Goal: Information Seeking & Learning: Learn about a topic

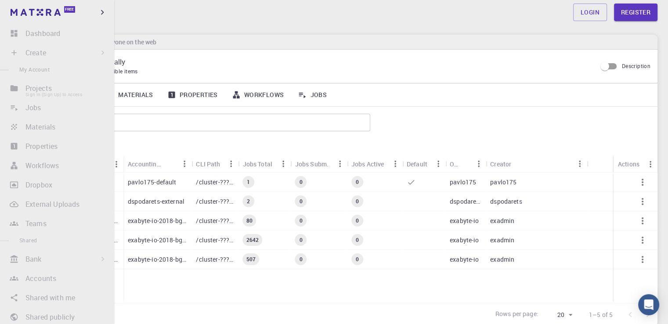
click at [47, 91] on li "Projects Sign In (Sign Up) to Access" at bounding box center [57, 88] width 114 height 18
click at [11, 87] on li "Projects Sign In (Sign Up) to Access" at bounding box center [57, 88] width 114 height 18
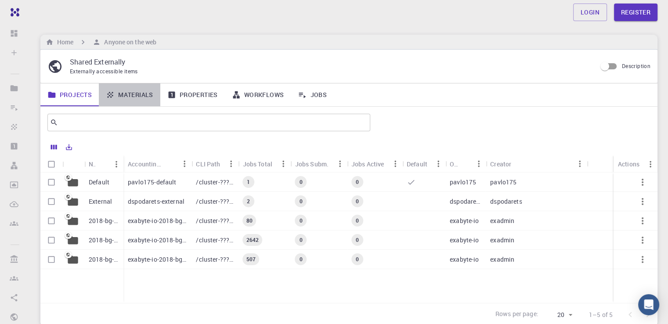
click at [135, 95] on link "Materials" at bounding box center [129, 94] width 61 height 23
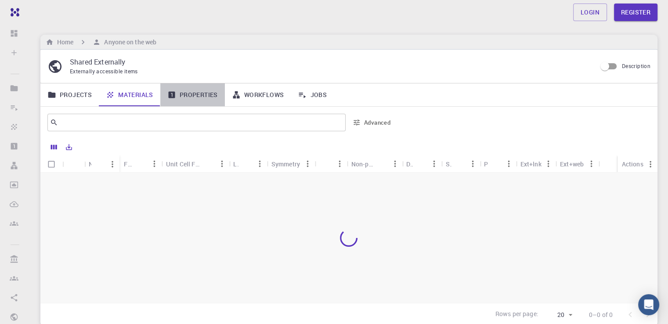
click at [210, 97] on link "Properties" at bounding box center [192, 94] width 65 height 23
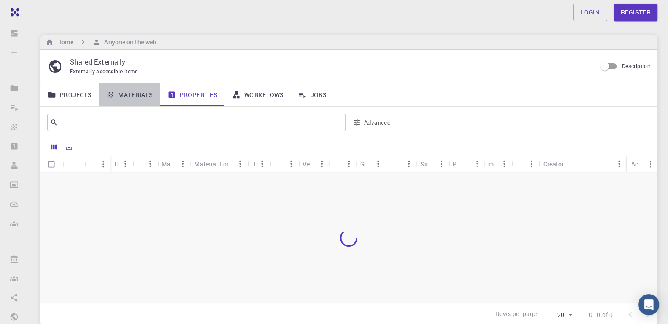
click at [132, 95] on link "Materials" at bounding box center [129, 94] width 61 height 23
